Goal: Task Accomplishment & Management: Manage account settings

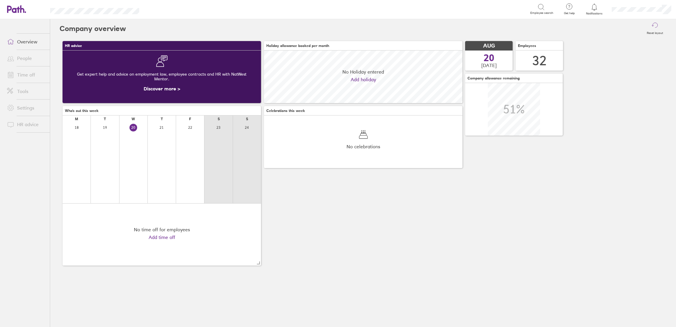
scroll to position [53, 199]
click at [11, 70] on link "Time off" at bounding box center [25, 75] width 47 height 12
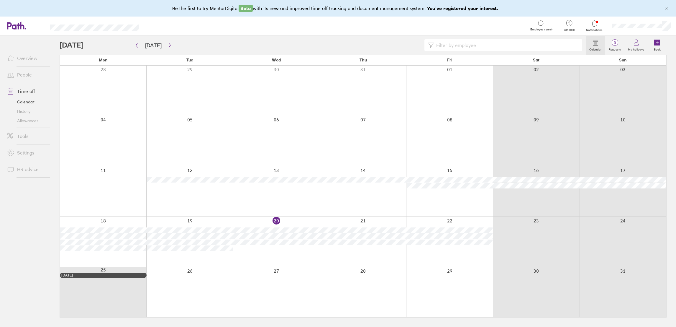
click at [658, 48] on label "Book" at bounding box center [657, 48] width 14 height 5
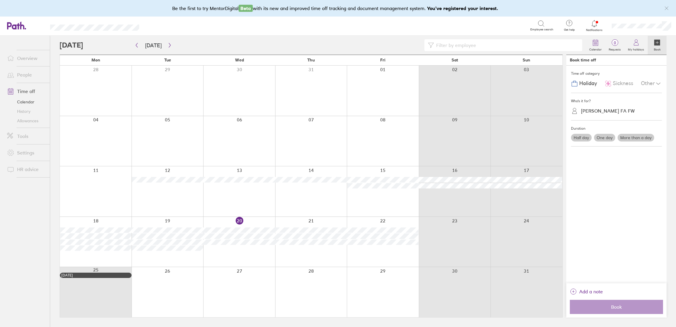
click at [616, 112] on div "[PERSON_NAME] FA FW" at bounding box center [608, 111] width 54 height 6
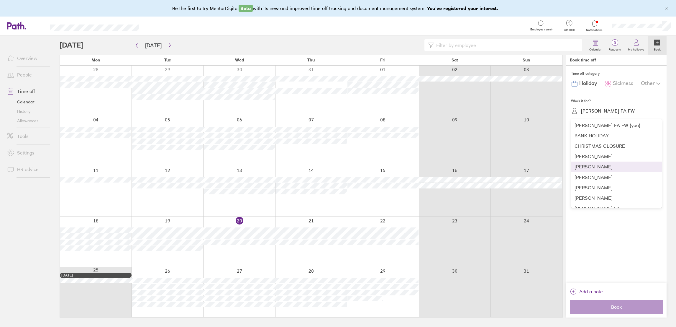
scroll to position [132, 0]
click at [603, 179] on div "[PERSON_NAME]" at bounding box center [616, 179] width 91 height 10
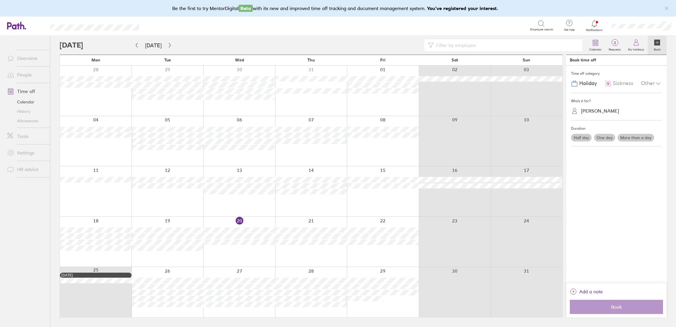
click at [609, 140] on label "One day" at bounding box center [604, 138] width 21 height 8
click at [0, 0] on input "One day" at bounding box center [0, 0] width 0 height 0
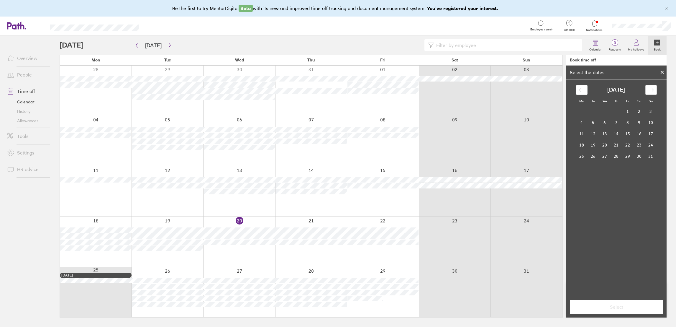
click at [654, 87] on div "Move forward to switch to the next month." at bounding box center [651, 90] width 12 height 10
click at [583, 113] on td "1" at bounding box center [582, 111] width 12 height 11
click at [624, 301] on button "Select" at bounding box center [616, 306] width 93 height 14
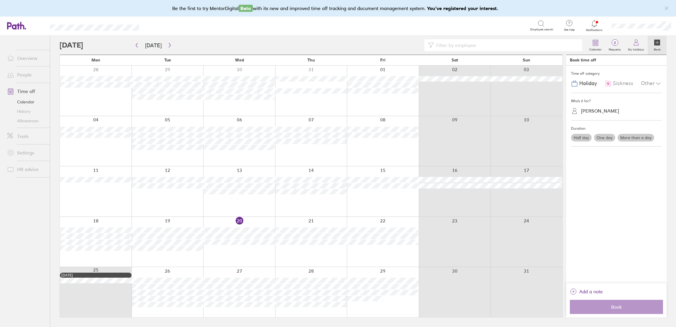
click at [609, 138] on label "One day" at bounding box center [604, 138] width 21 height 8
click at [0, 0] on input "One day" at bounding box center [0, 0] width 0 height 0
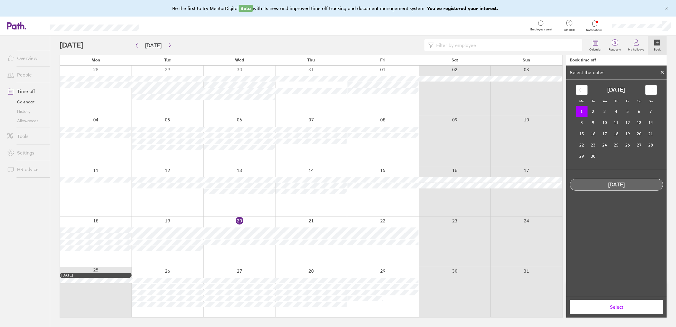
click at [614, 310] on button "Select" at bounding box center [616, 306] width 93 height 14
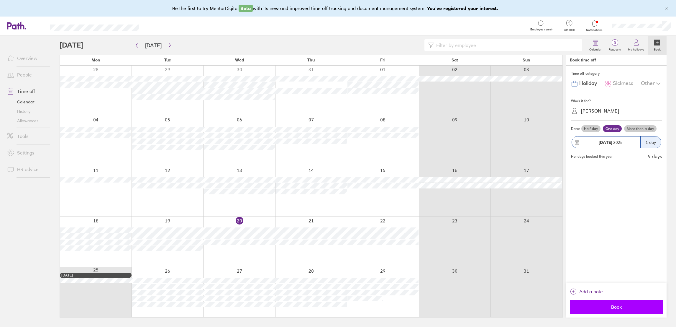
click at [614, 308] on span "Book" at bounding box center [616, 306] width 85 height 5
